Goal: Task Accomplishment & Management: Use online tool/utility

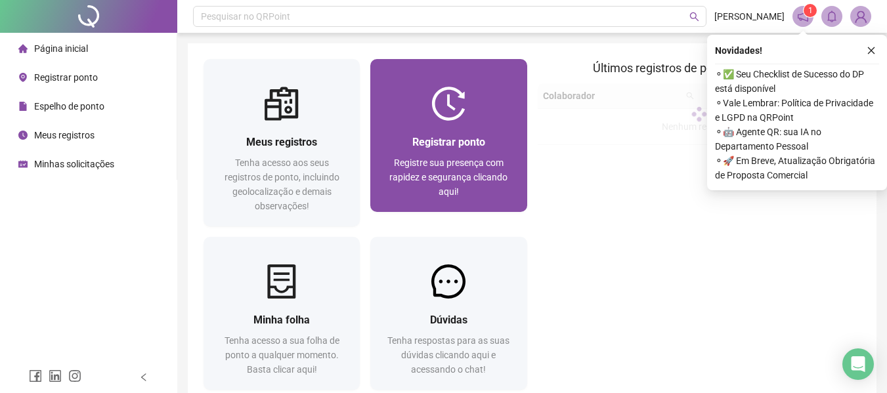
click at [487, 127] on div "Registrar ponto Registre sua presença com rapidez e segurança clicando aqui!" at bounding box center [448, 166] width 156 height 91
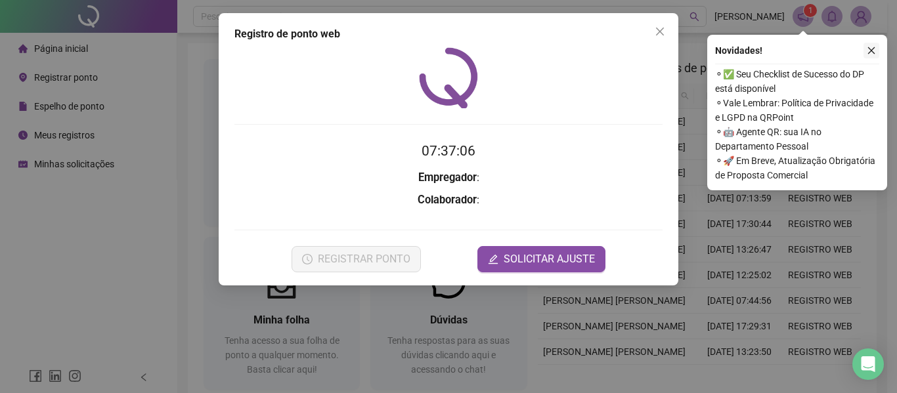
click at [873, 49] on button "button" at bounding box center [871, 51] width 16 height 16
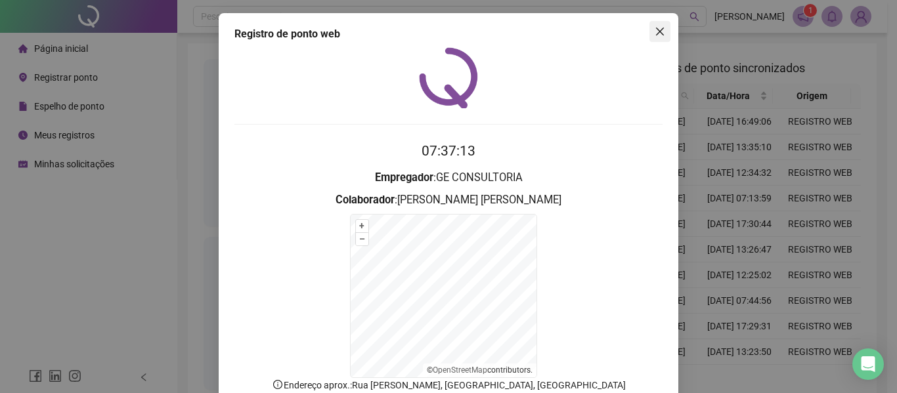
click at [656, 32] on icon "close" at bounding box center [660, 32] width 8 height 8
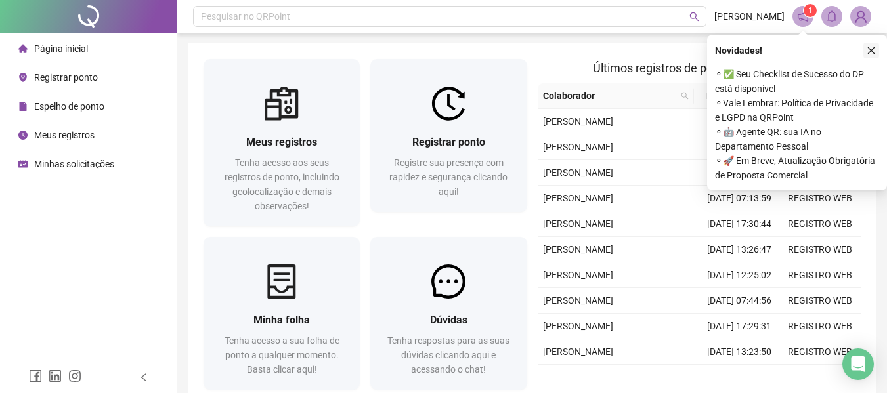
click at [872, 53] on icon "close" at bounding box center [871, 50] width 9 height 9
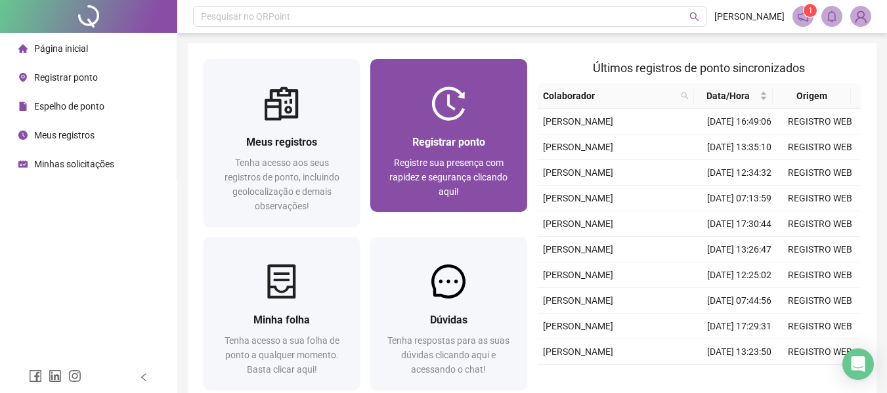
click at [456, 146] on span "Registrar ponto" at bounding box center [448, 142] width 73 height 12
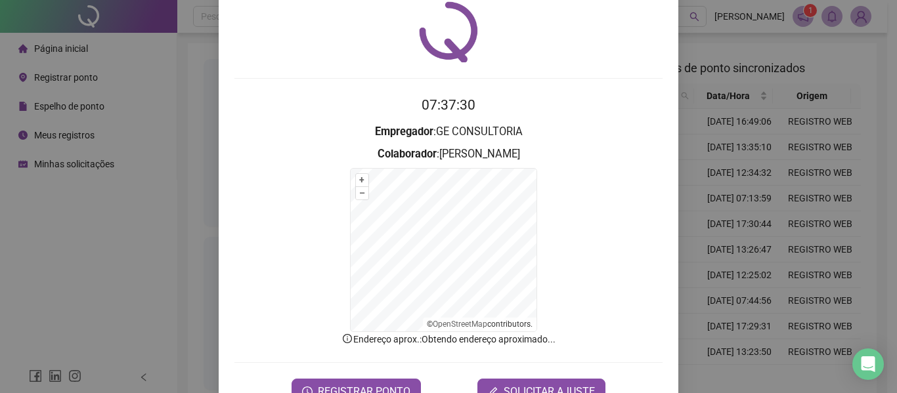
scroll to position [87, 0]
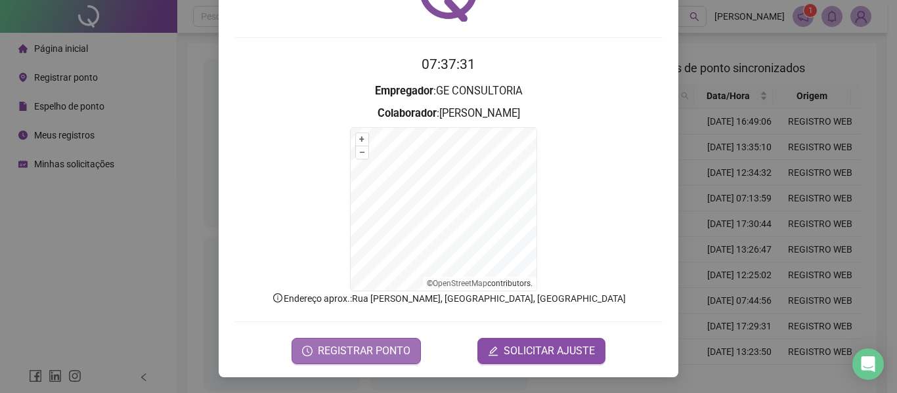
click at [366, 355] on span "REGISTRAR PONTO" at bounding box center [364, 351] width 93 height 16
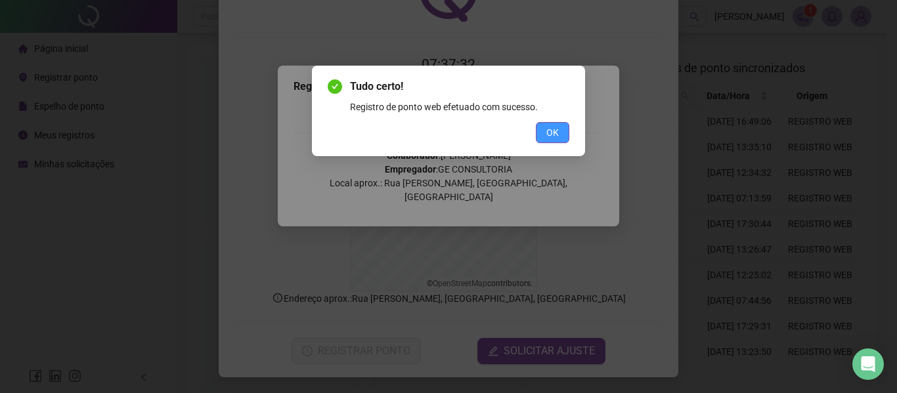
click at [541, 131] on button "OK" at bounding box center [552, 132] width 33 height 21
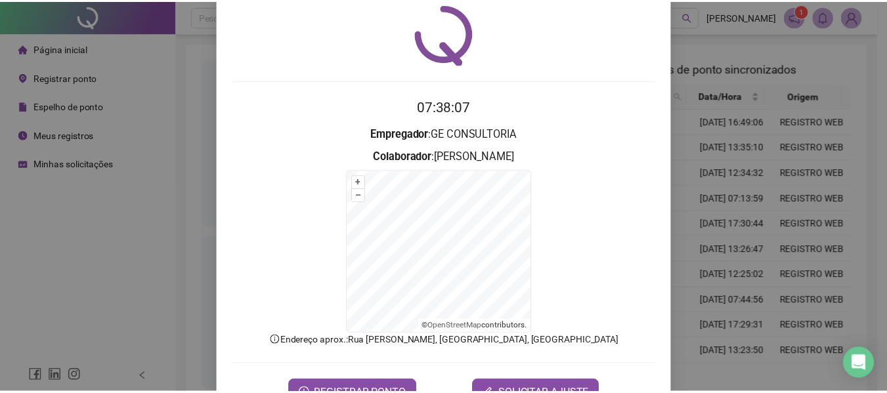
scroll to position [0, 0]
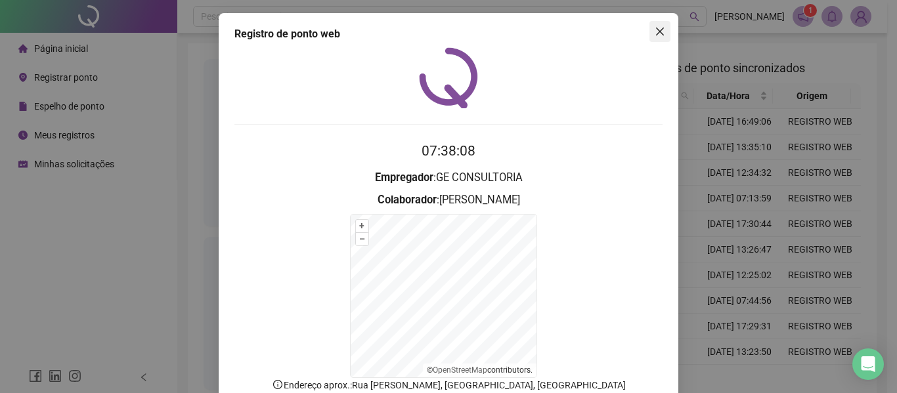
click at [652, 23] on button "Close" at bounding box center [659, 31] width 21 height 21
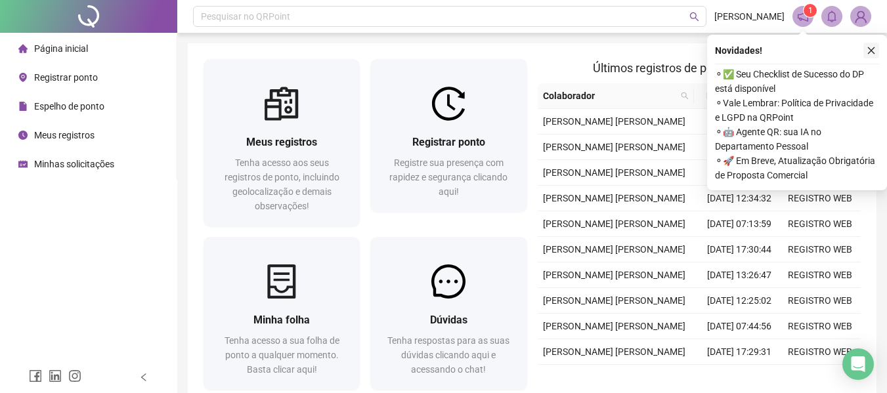
click at [873, 48] on icon "close" at bounding box center [871, 50] width 9 height 9
